Goal: Task Accomplishment & Management: Manage account settings

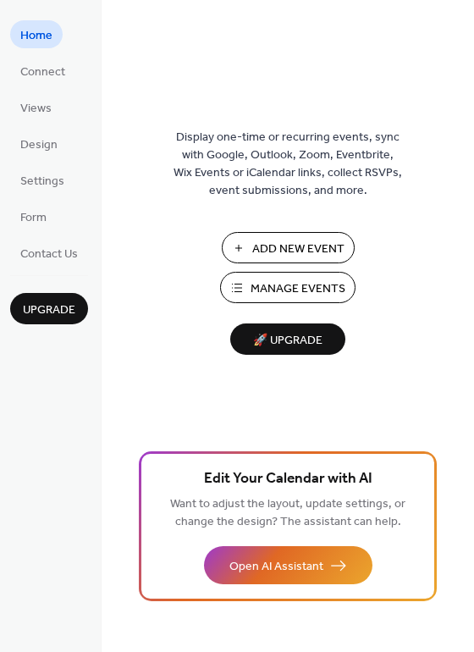
click at [287, 280] on span "Manage Events" at bounding box center [298, 289] width 95 height 18
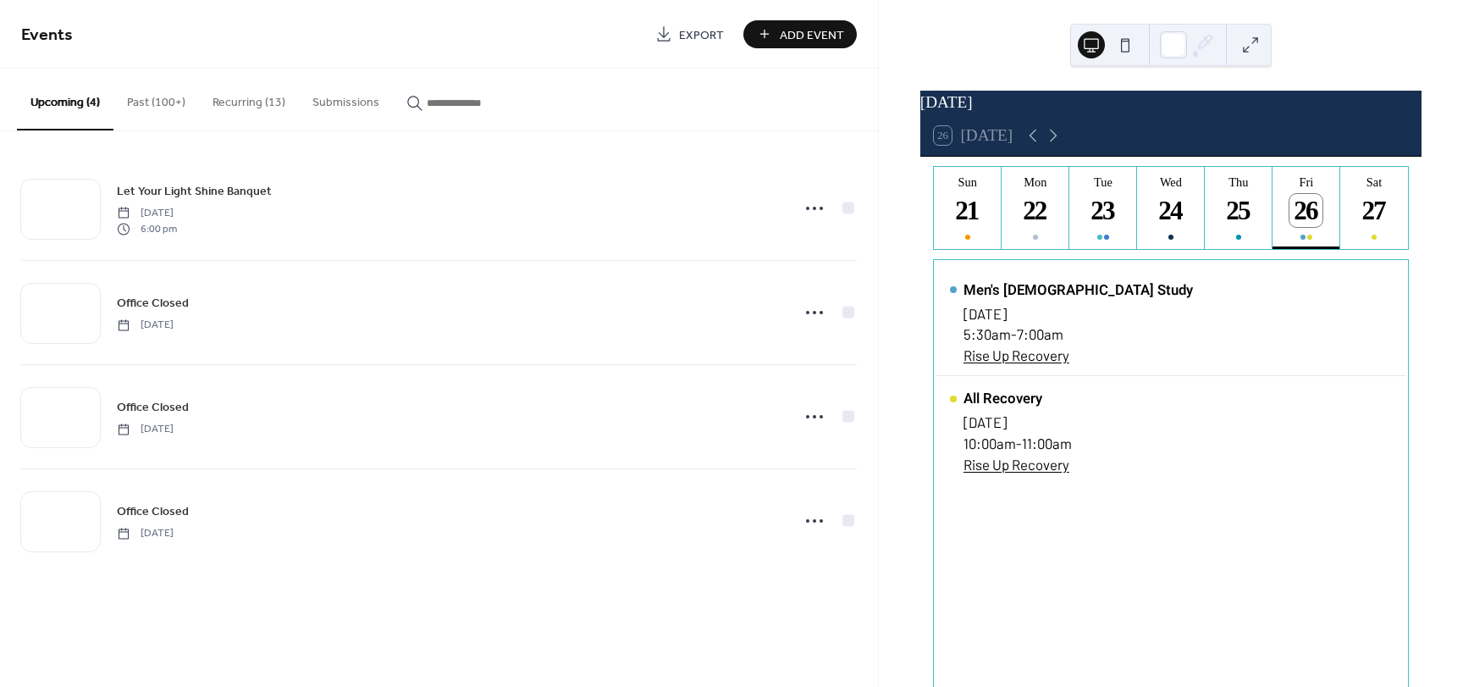
click at [220, 107] on button "Recurring (13)" at bounding box center [249, 99] width 100 height 60
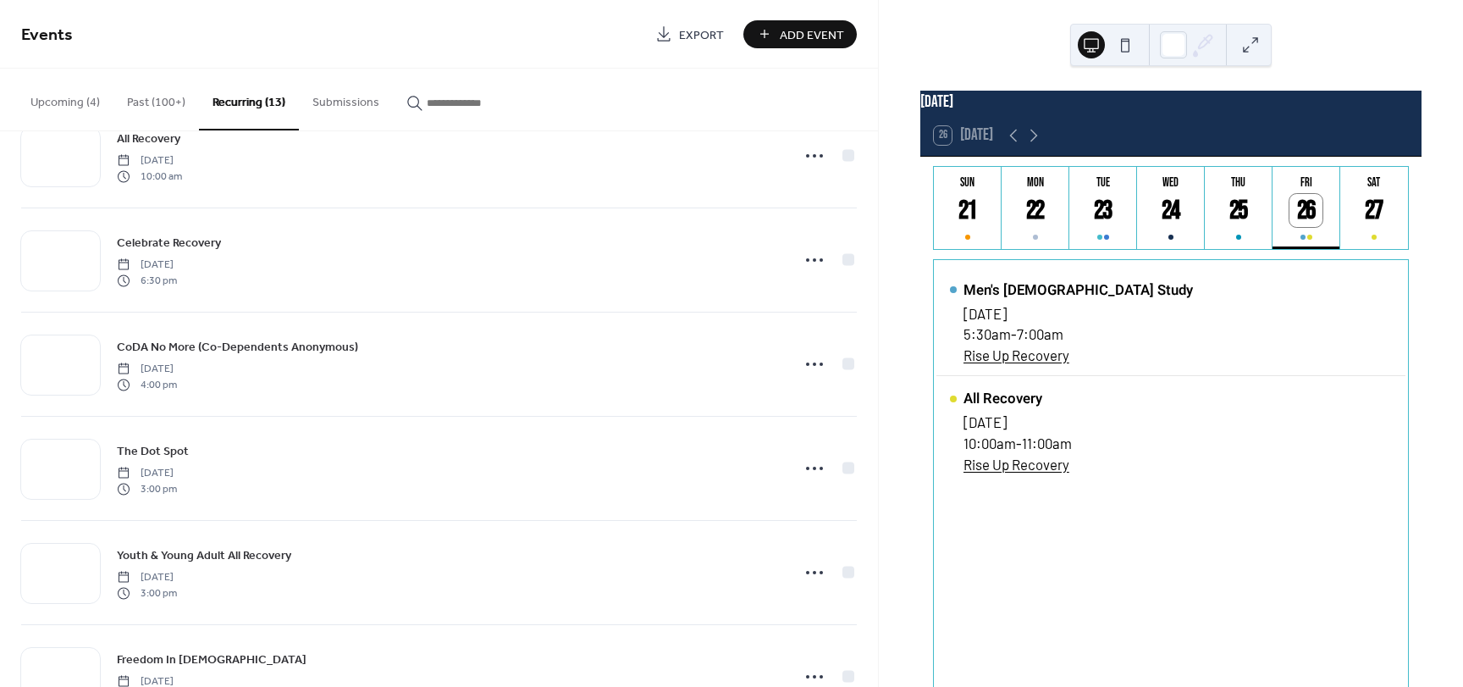
scroll to position [848, 0]
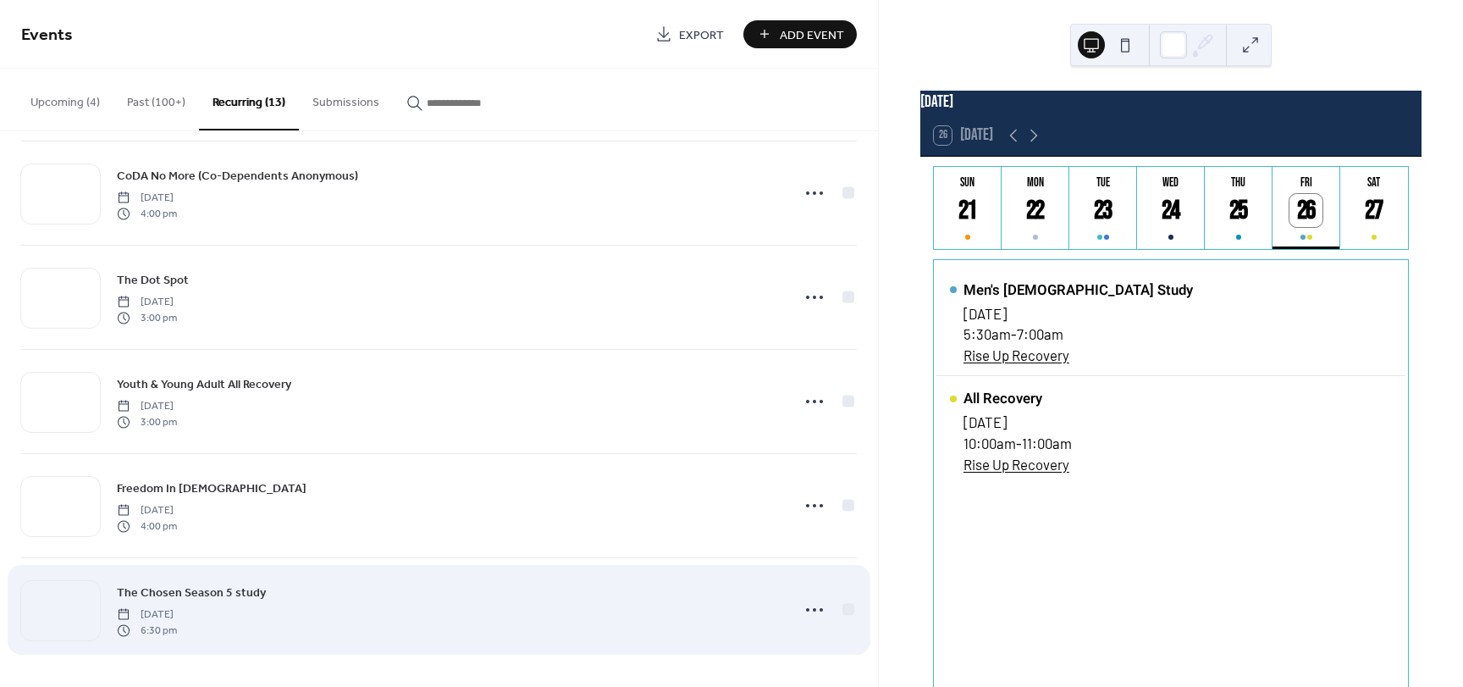
click at [311, 609] on div "The Chosen Season 5 study [DATE] 6:30 pm" at bounding box center [448, 610] width 663 height 54
click at [291, 610] on div "The Chosen Season 5 study [DATE] 6:30 pm" at bounding box center [448, 610] width 663 height 54
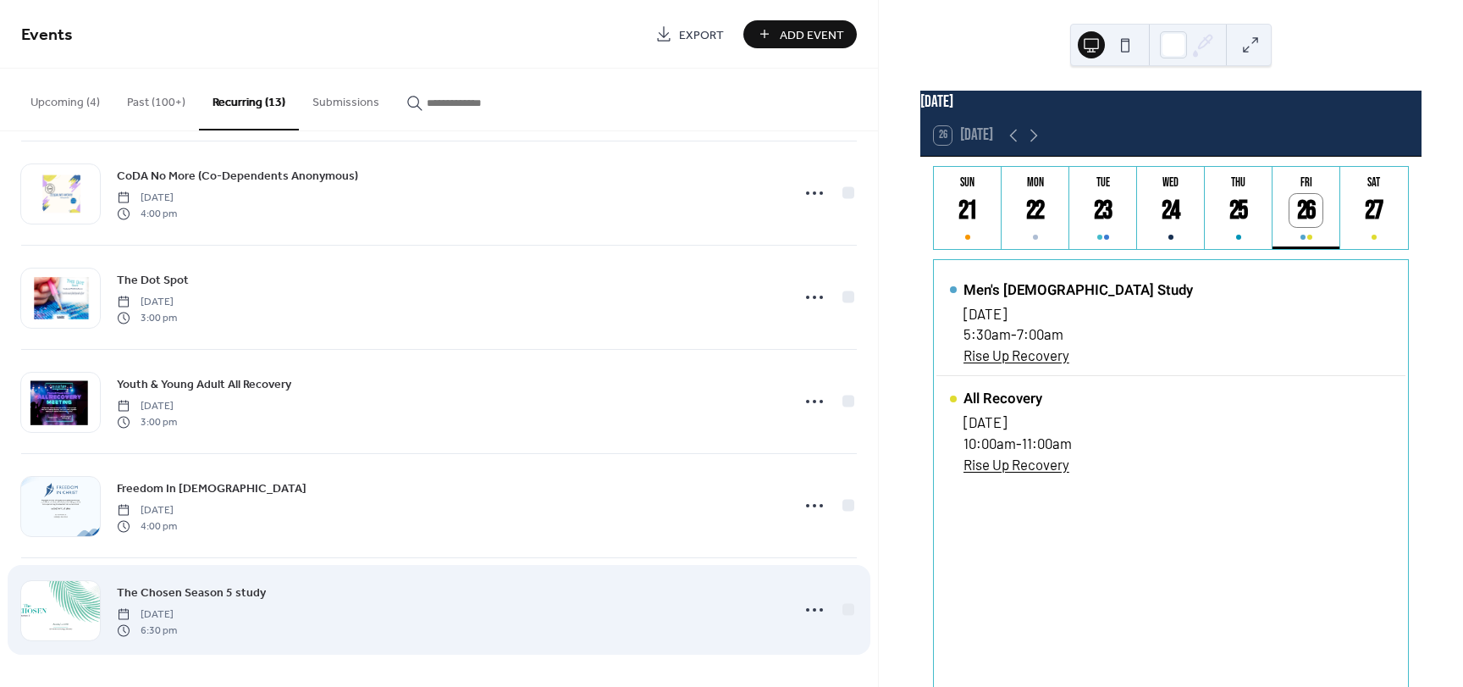
click at [179, 596] on span "The Chosen Season 5 study" at bounding box center [191, 593] width 149 height 18
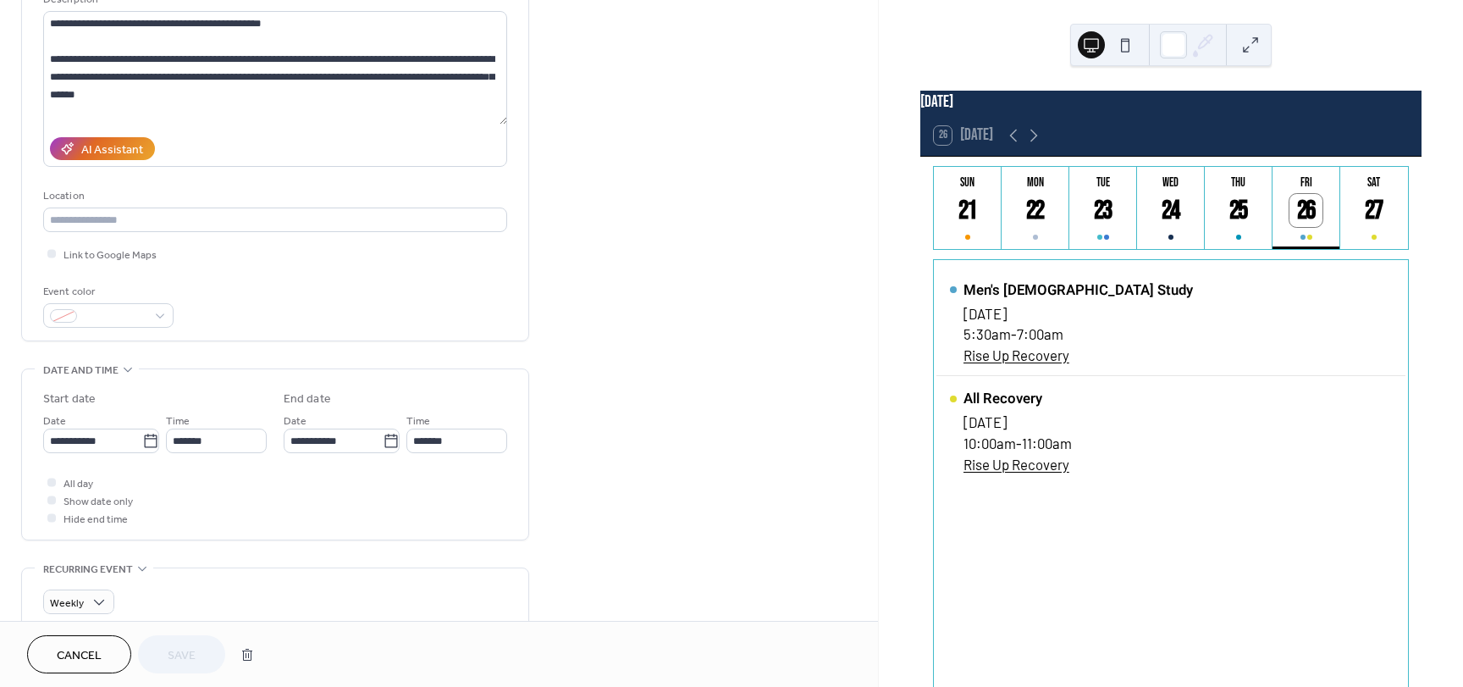
scroll to position [169, 0]
